Goal: Transaction & Acquisition: Subscribe to service/newsletter

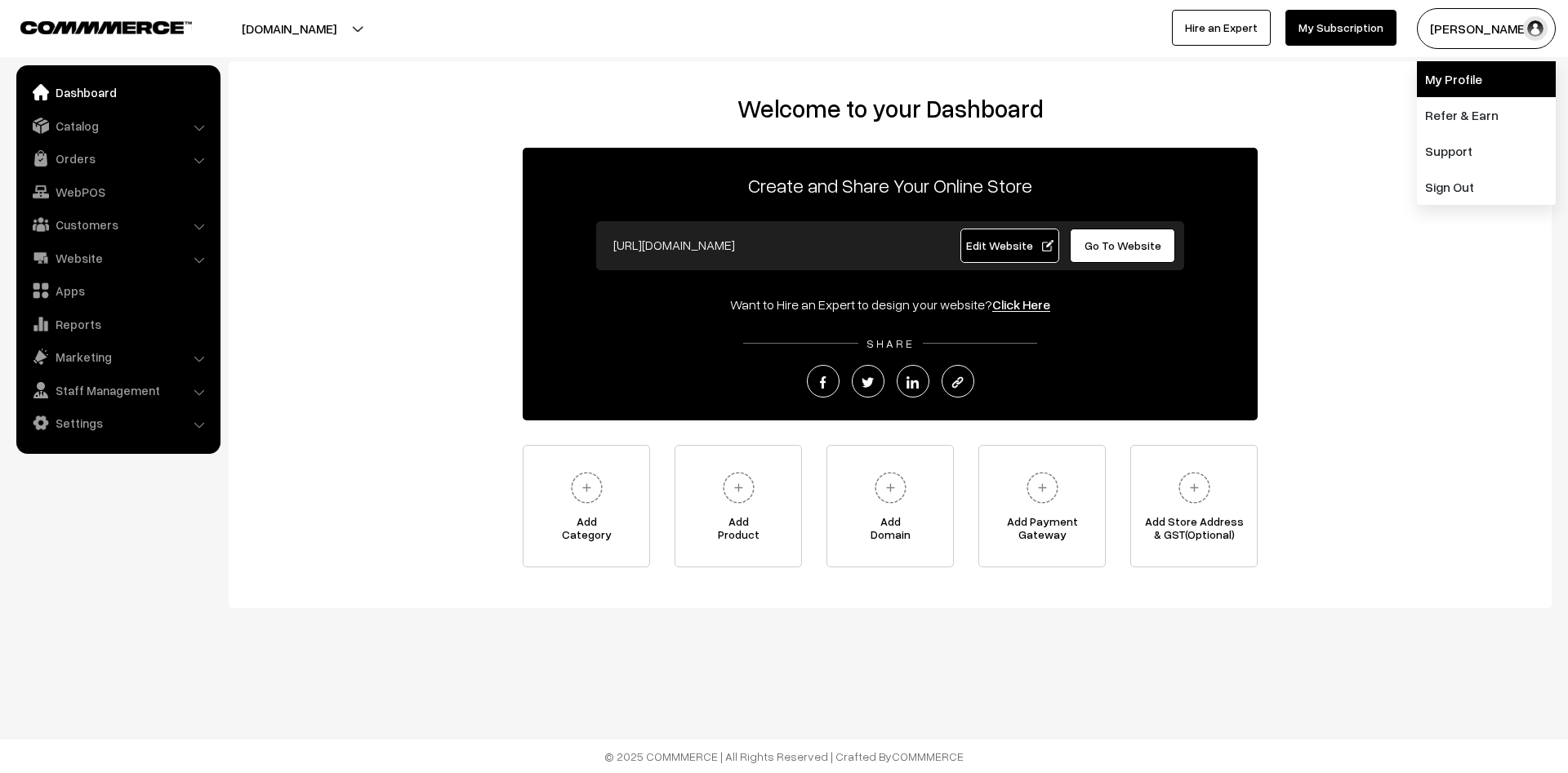
click at [1485, 78] on link "My Profile" at bounding box center [1486, 79] width 139 height 36
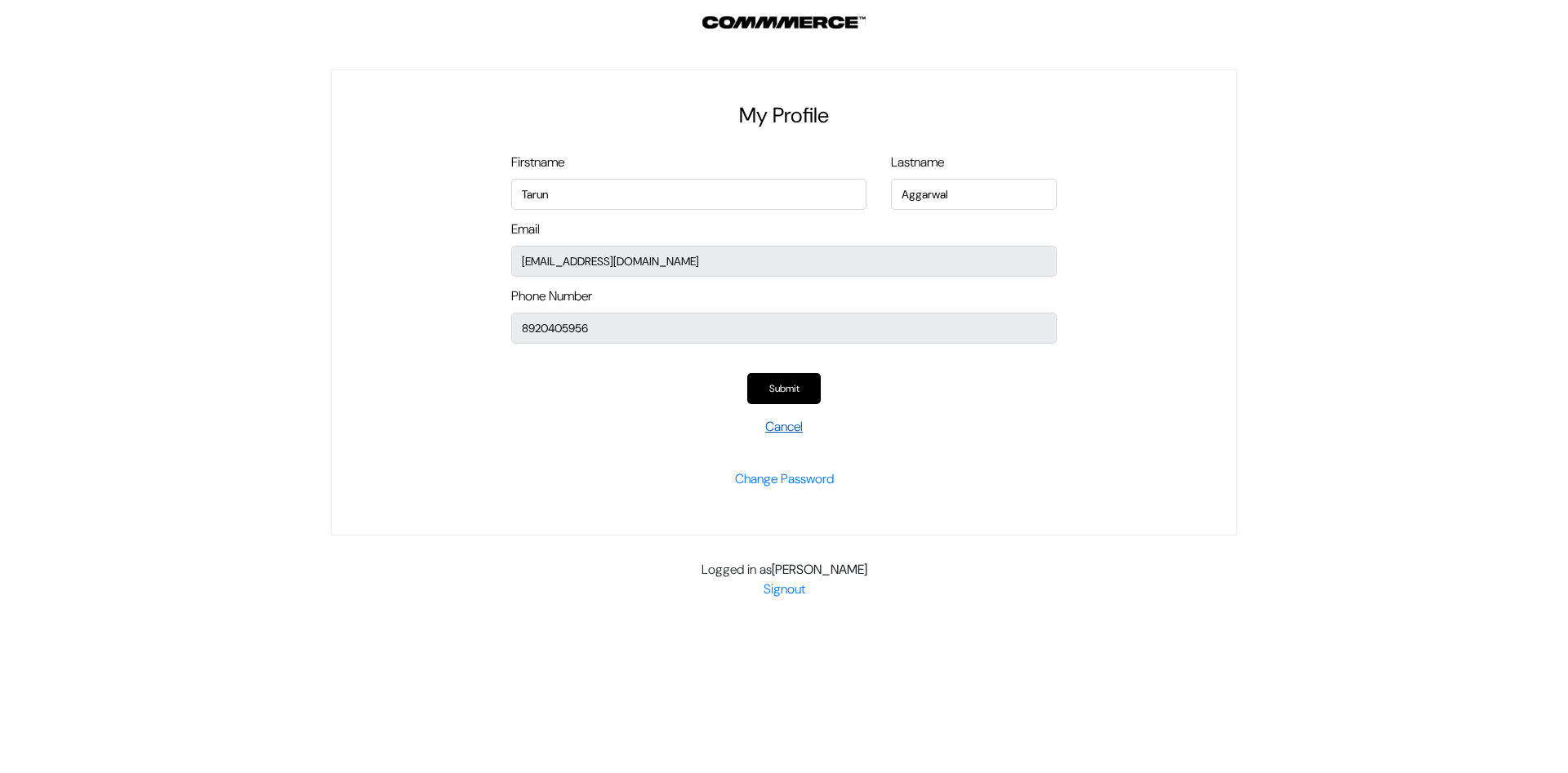
click at [777, 426] on link "Cancel" at bounding box center [784, 427] width 37 height 17
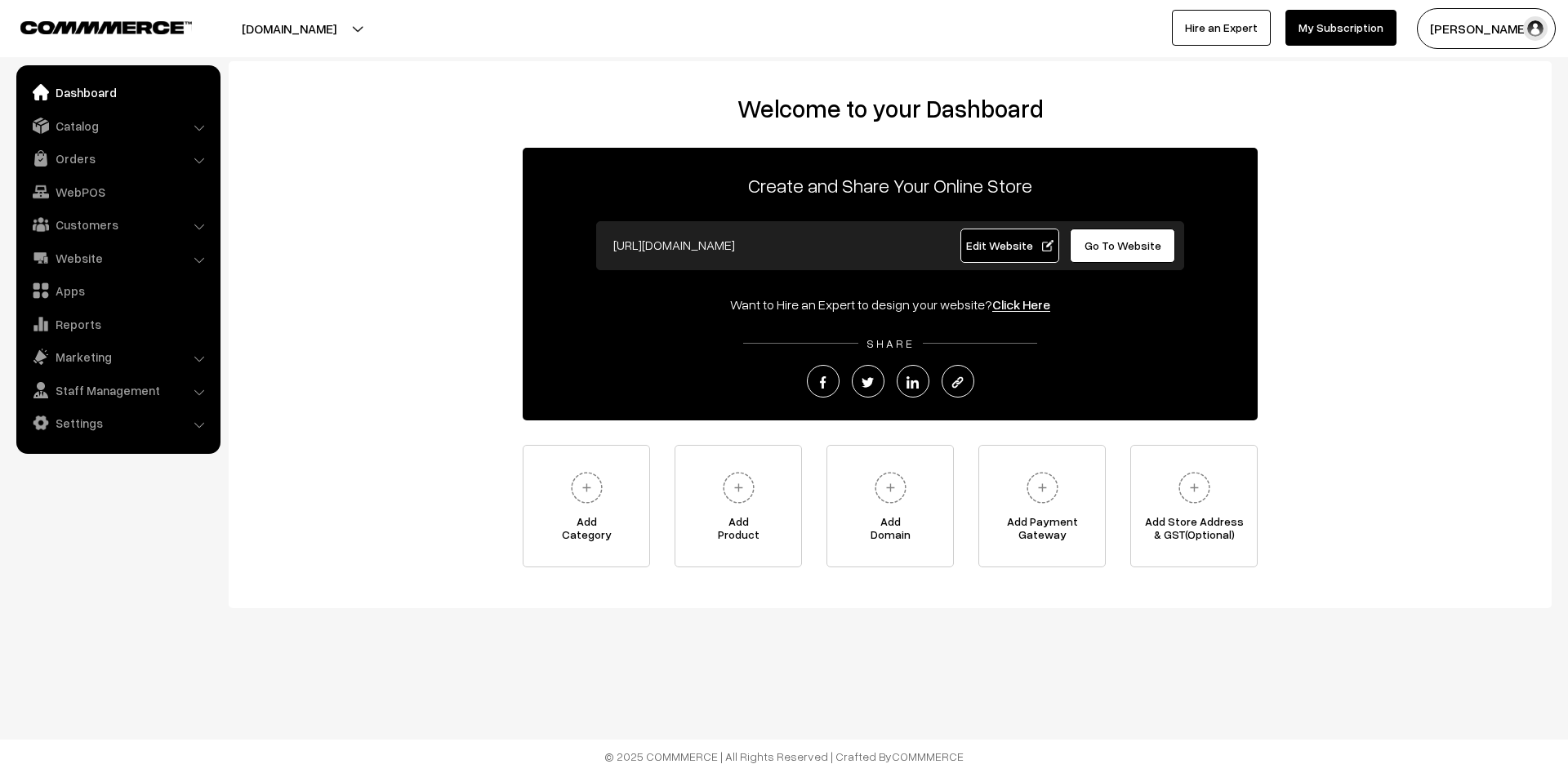
click at [1352, 33] on link "My Subscription" at bounding box center [1340, 28] width 111 height 36
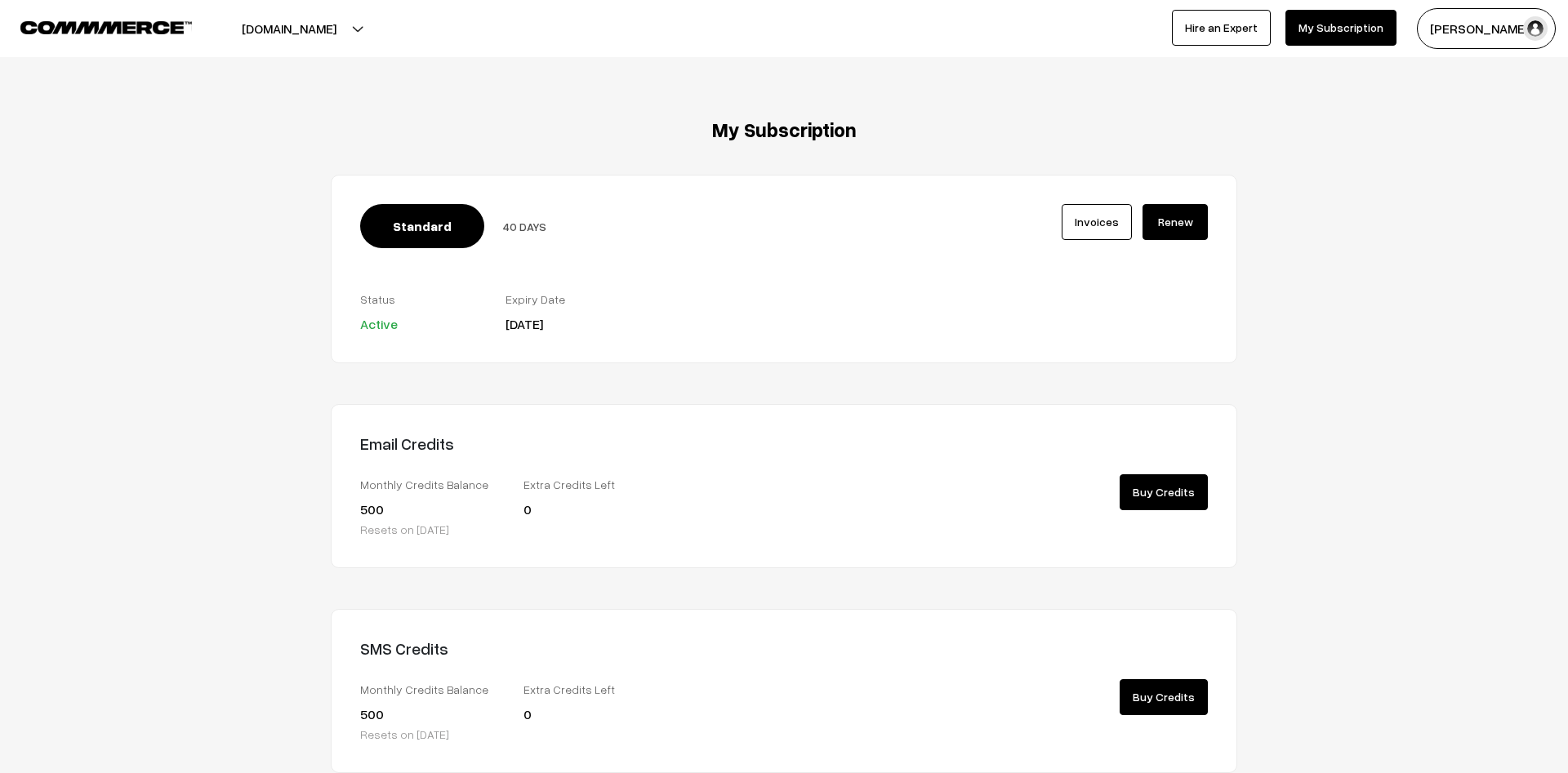
click at [1169, 220] on link "Renew" at bounding box center [1175, 222] width 65 height 36
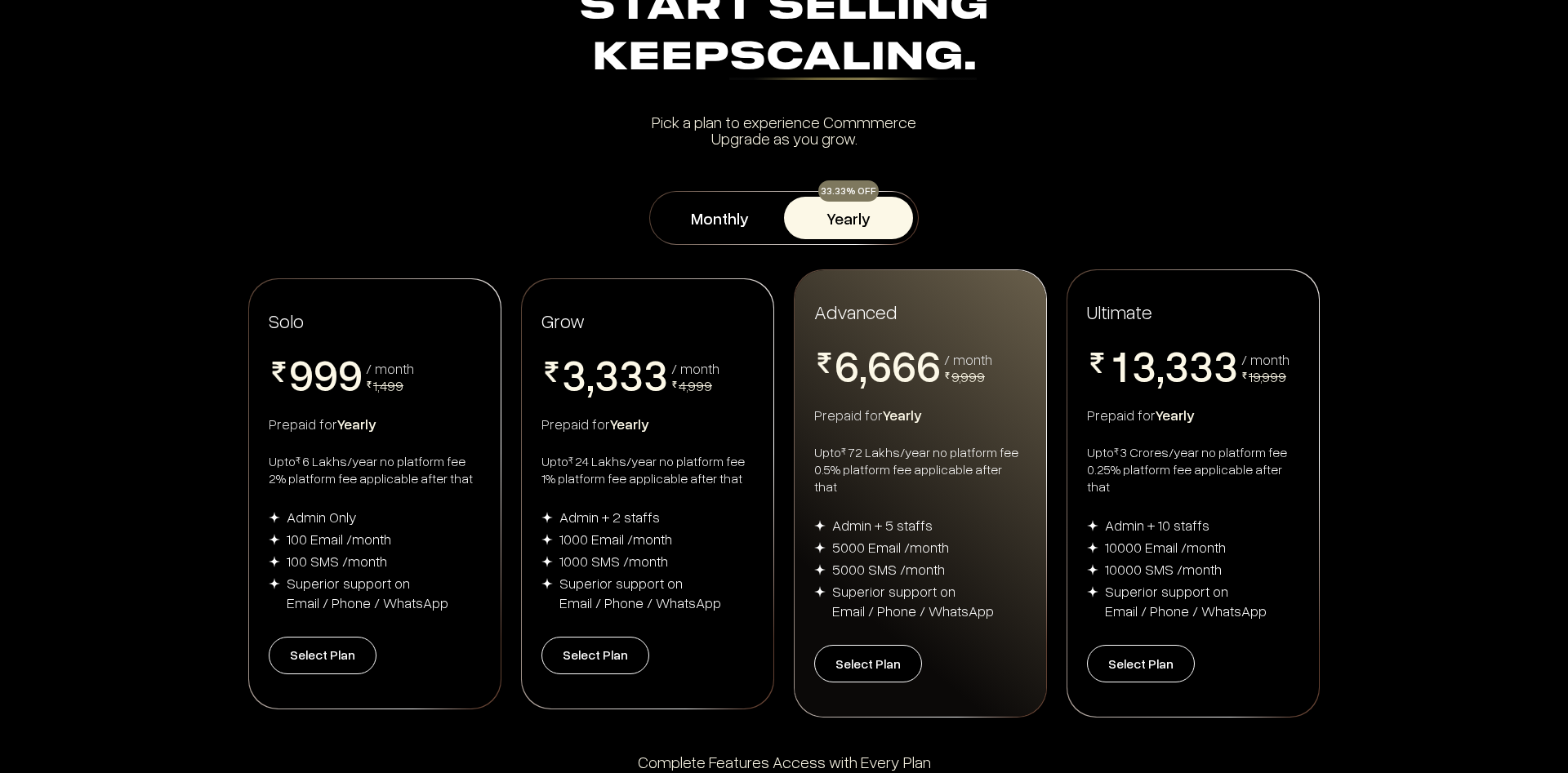
scroll to position [166, 0]
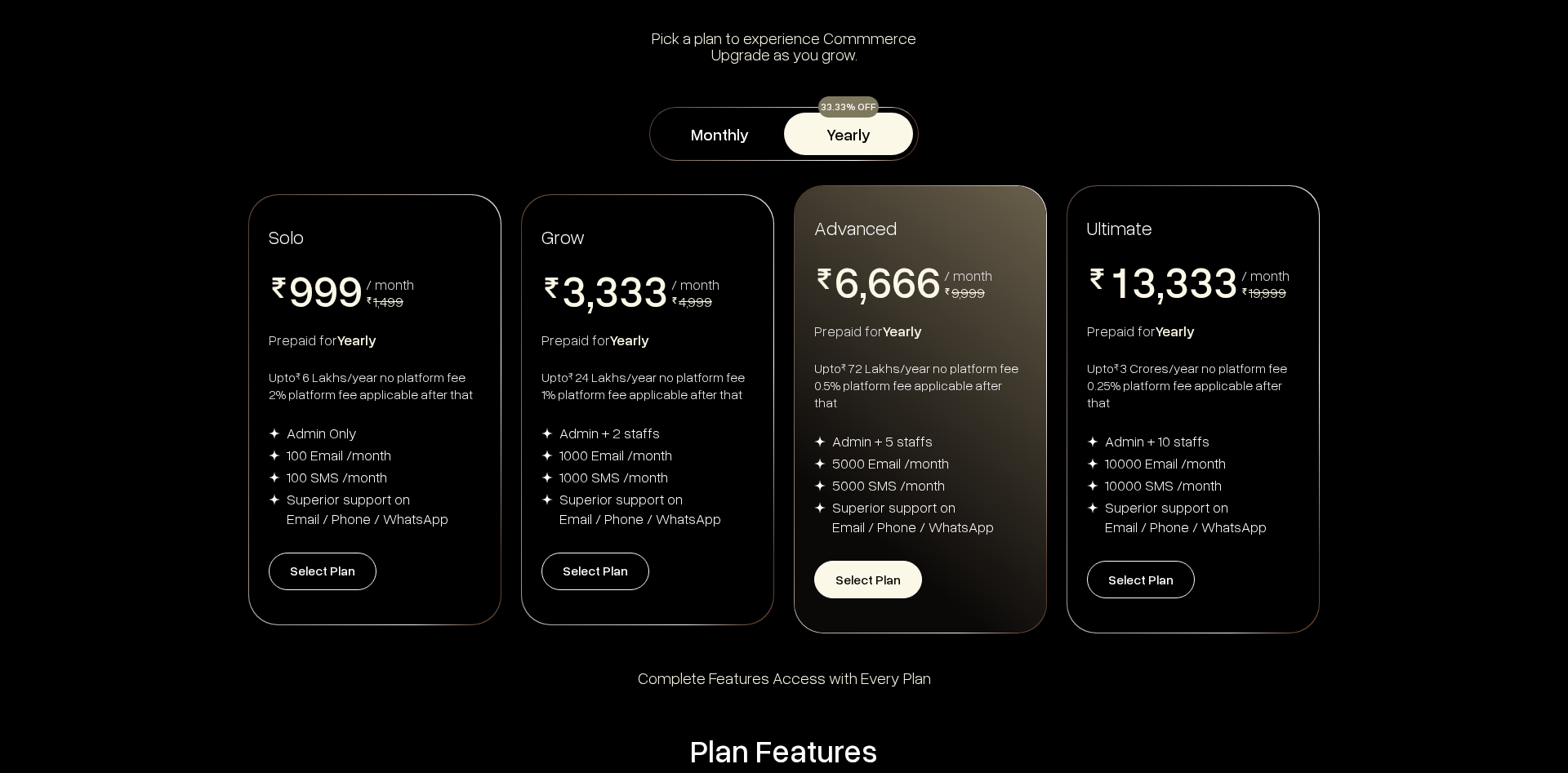
click at [872, 565] on button "Select Plan" at bounding box center [868, 579] width 108 height 37
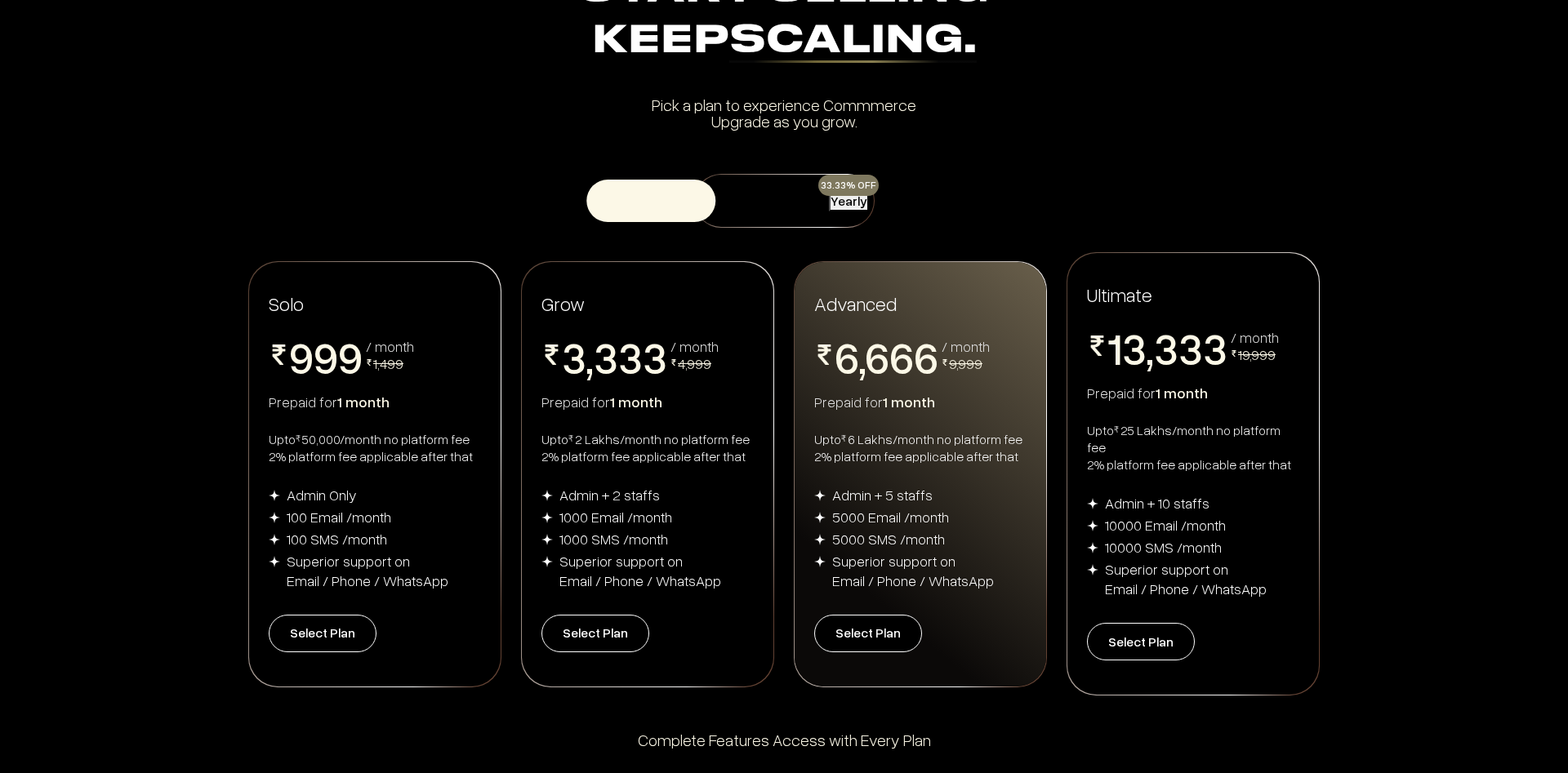
scroll to position [166, 0]
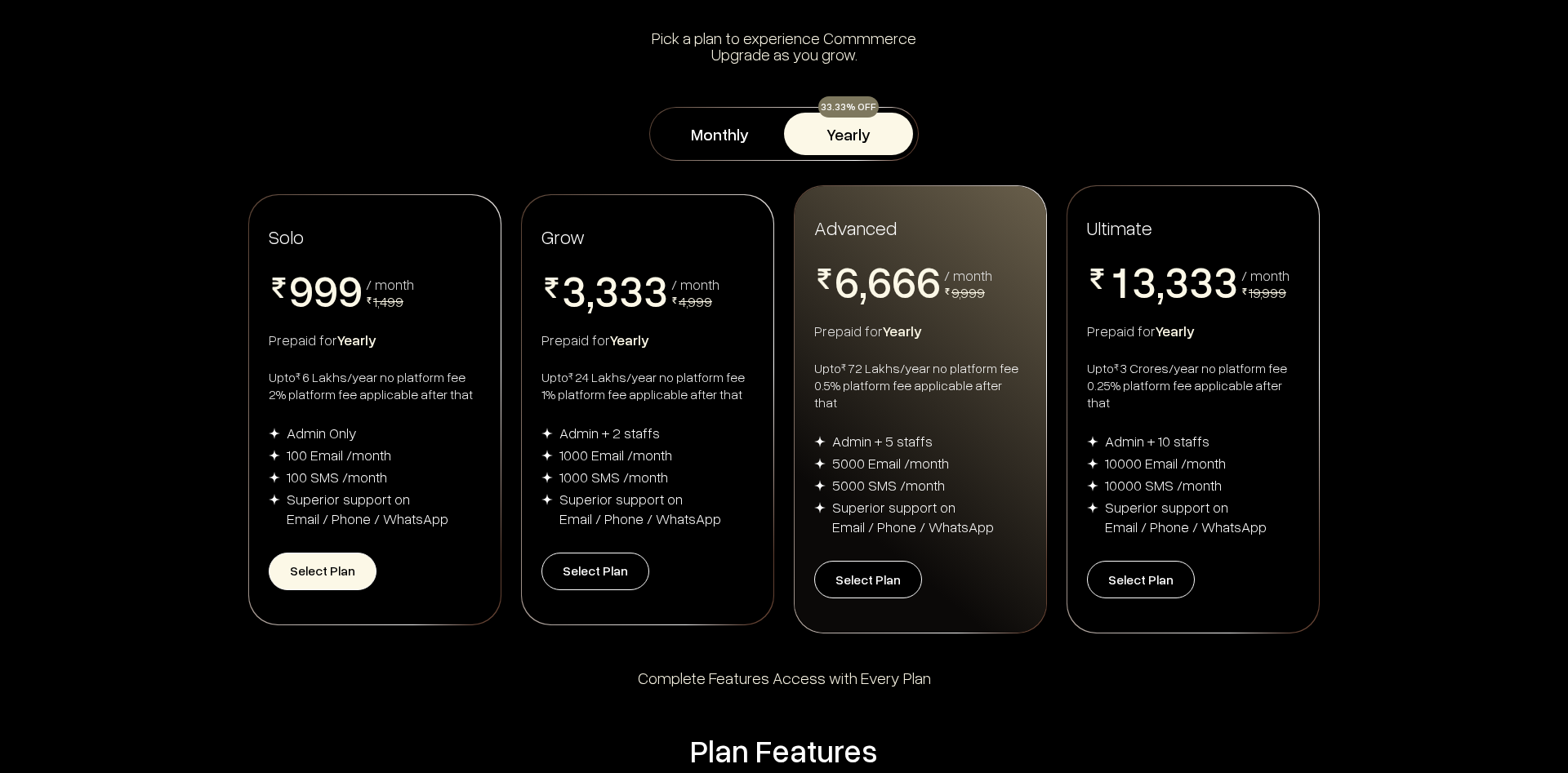
click at [337, 570] on button "Select Plan" at bounding box center [322, 571] width 108 height 37
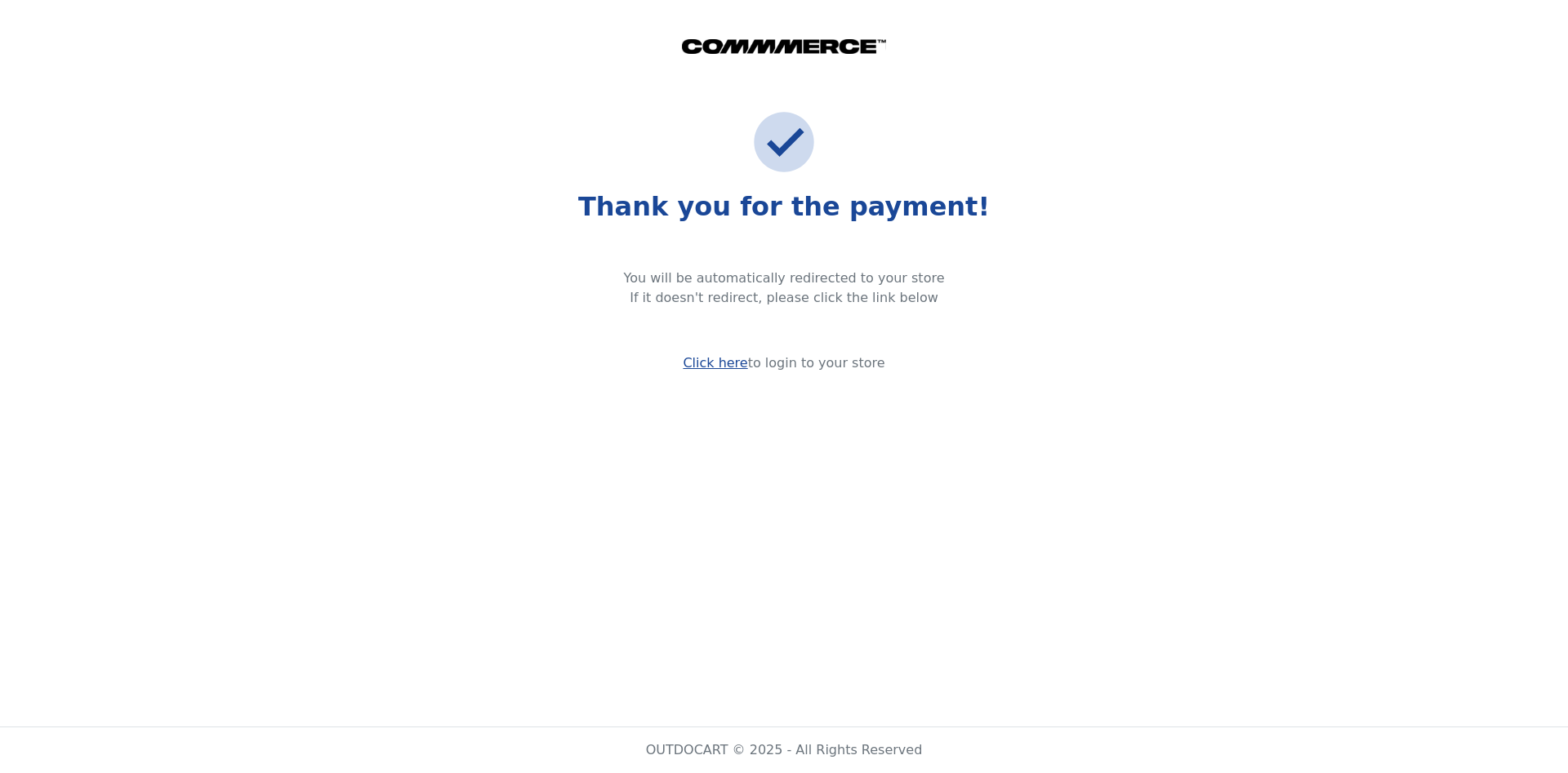
click at [724, 370] on link "Click here" at bounding box center [715, 363] width 64 height 15
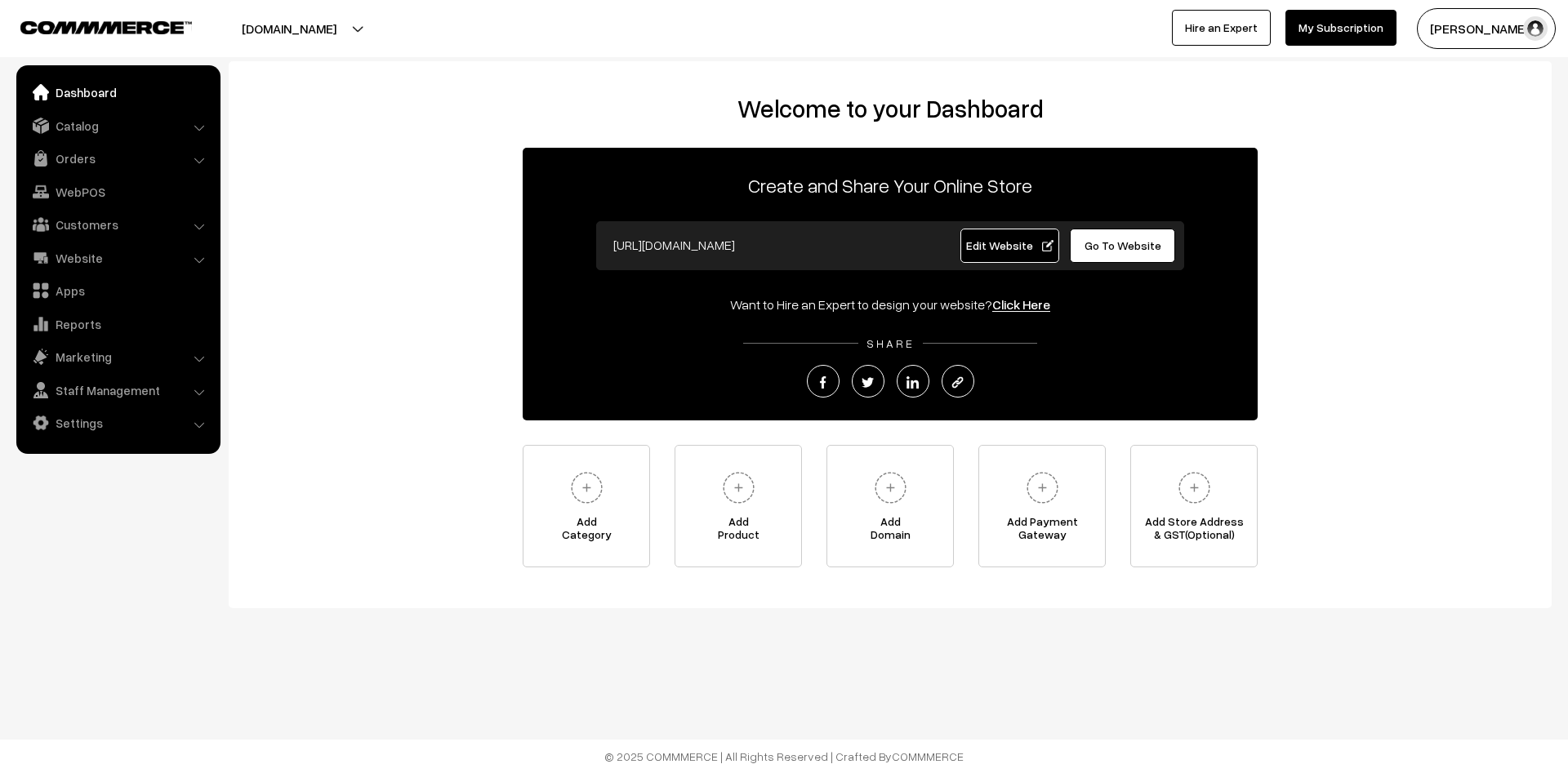
click at [1340, 27] on link "My Subscription" at bounding box center [1340, 28] width 111 height 36
